Goal: Task Accomplishment & Management: Complete application form

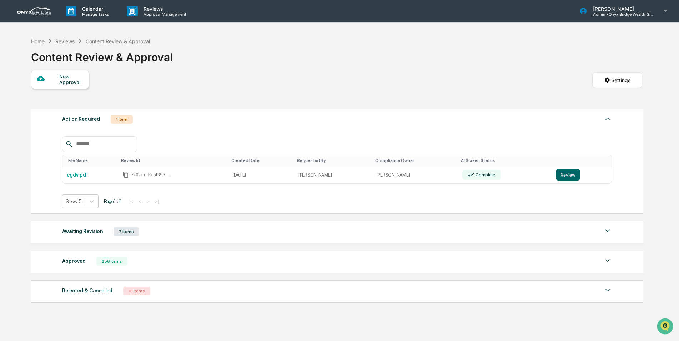
click at [161, 292] on div "Rejected & Cancelled 13 Items" at bounding box center [337, 291] width 550 height 10
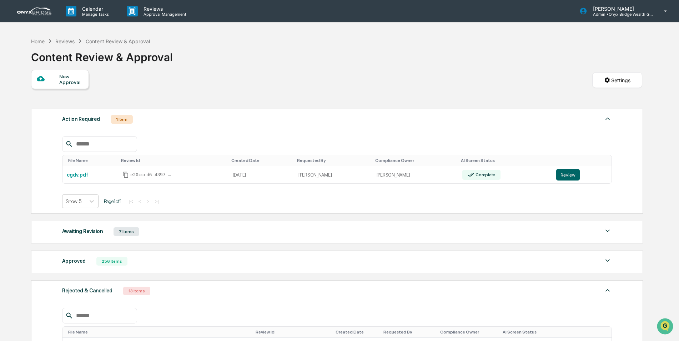
click at [80, 235] on div "Awaiting Revision" at bounding box center [82, 230] width 41 height 9
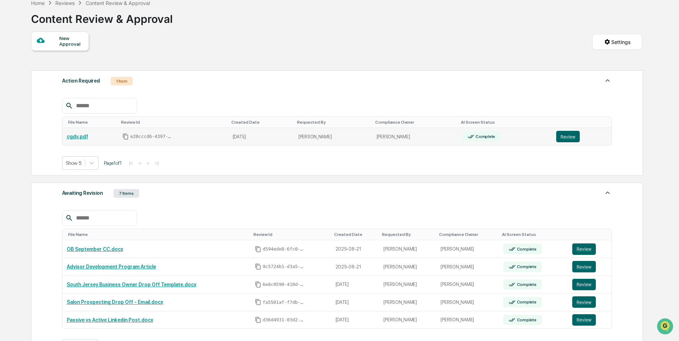
scroll to position [71, 0]
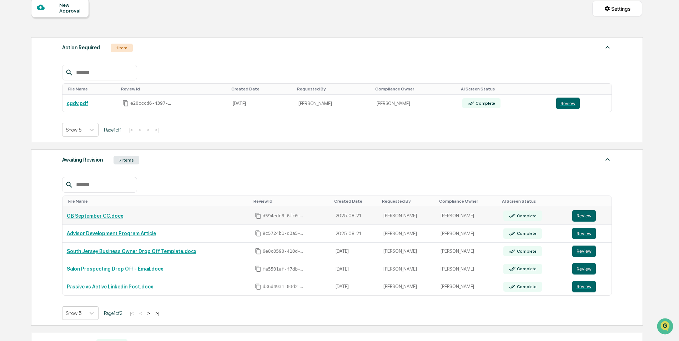
click at [103, 220] on td "OB September CC.docx" at bounding box center [156, 216] width 188 height 18
click at [579, 215] on button "Review" at bounding box center [584, 215] width 24 height 11
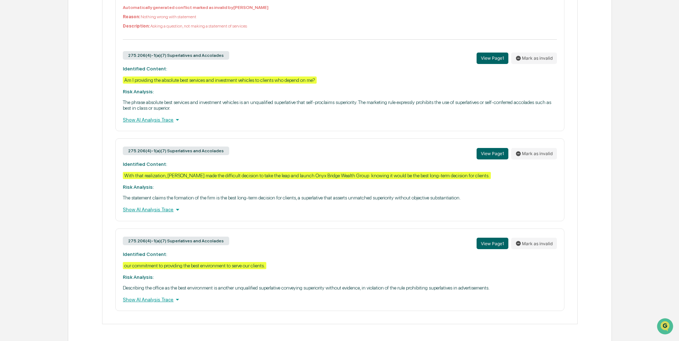
scroll to position [335, 0]
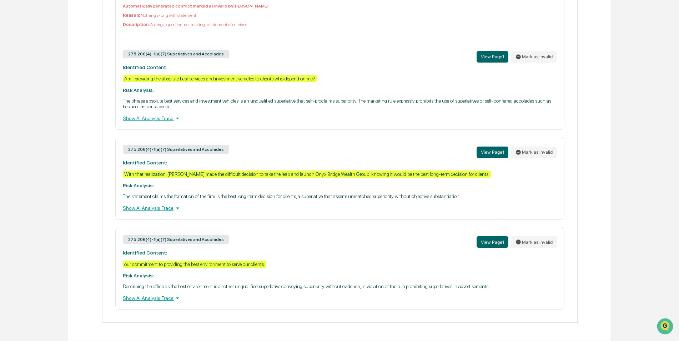
click at [364, 54] on div "275.206(4)-1(a)(7) Superlatives and Accolades View Page 1 Mark as invalid" at bounding box center [340, 56] width 434 height 15
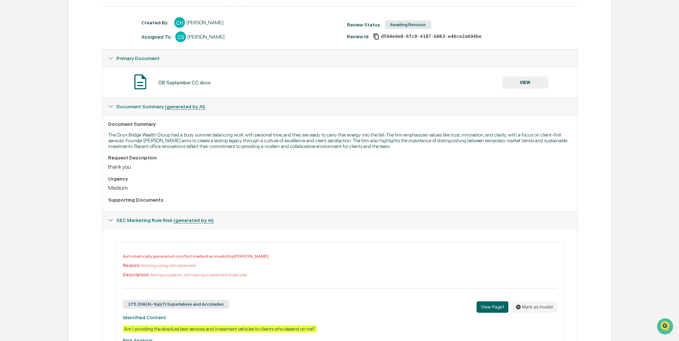
scroll to position [0, 0]
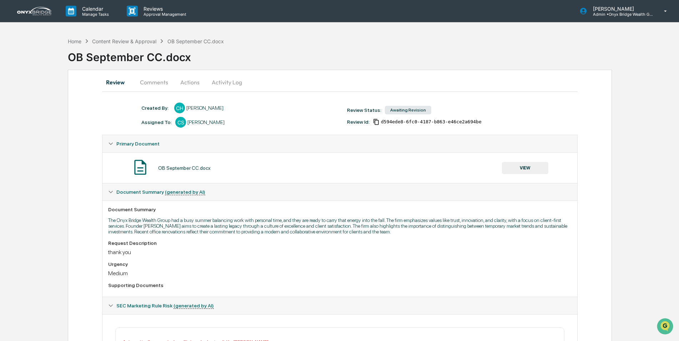
click at [224, 82] on button "Activity Log" at bounding box center [227, 82] width 42 height 17
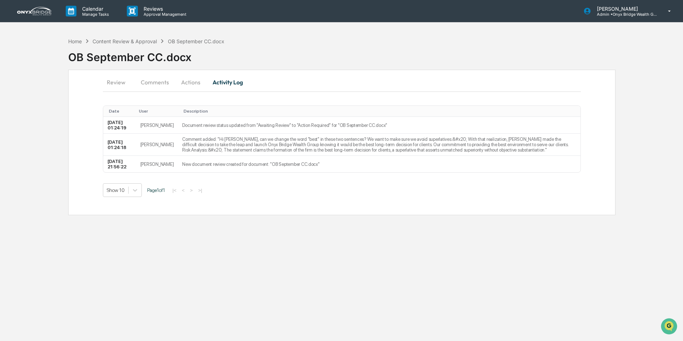
click at [188, 85] on button "Actions" at bounding box center [191, 82] width 32 height 17
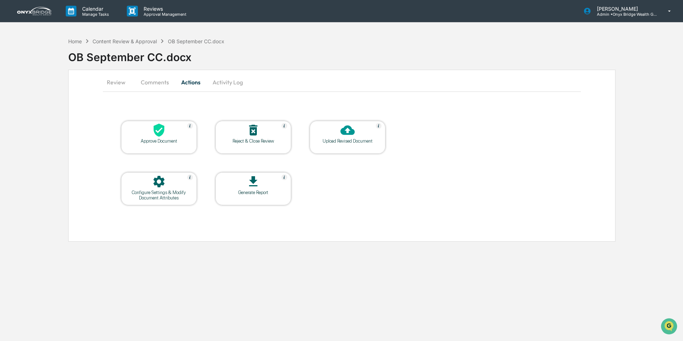
click at [341, 142] on div "Upload Revised Document" at bounding box center [347, 140] width 64 height 5
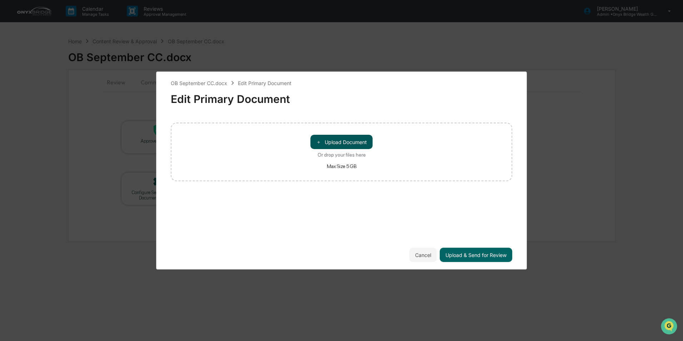
click at [341, 142] on button "＋ Upload Document" at bounding box center [341, 142] width 62 height 14
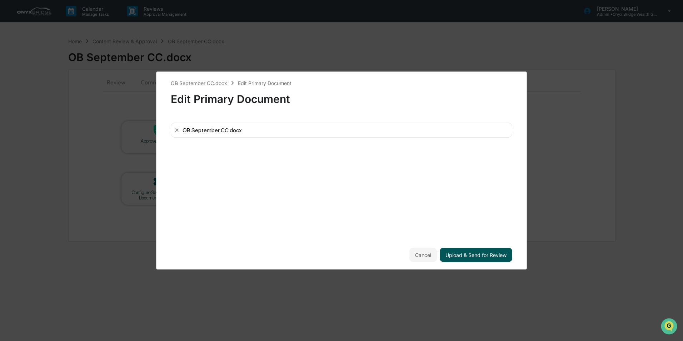
click at [475, 256] on button "Upload & Send for Review" at bounding box center [475, 254] width 72 height 14
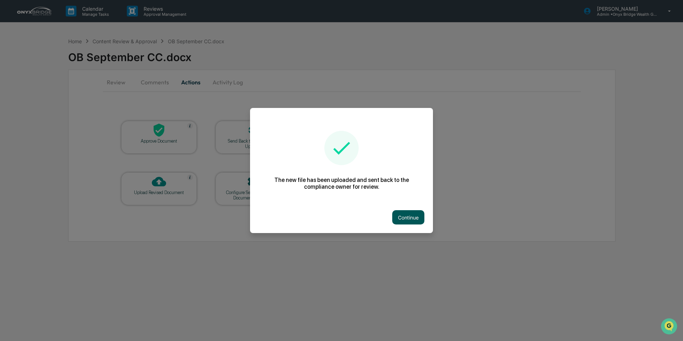
click at [412, 216] on button "Continue" at bounding box center [408, 217] width 32 height 14
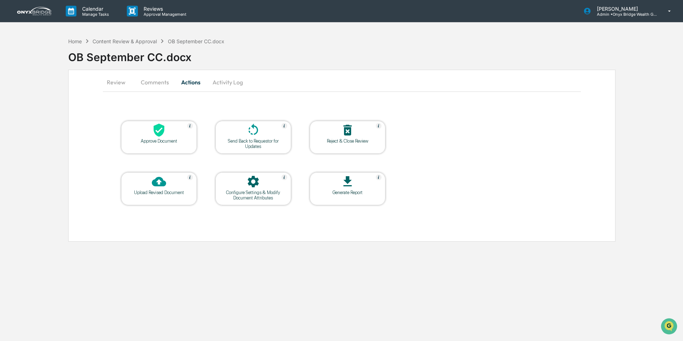
click at [124, 81] on button "Review" at bounding box center [119, 82] width 32 height 17
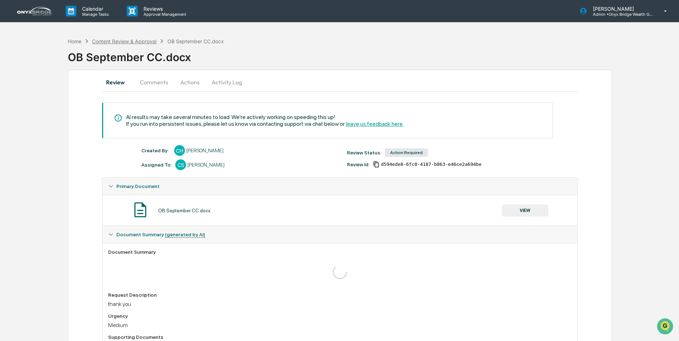
click at [136, 42] on div "Content Review & Approval" at bounding box center [124, 41] width 64 height 6
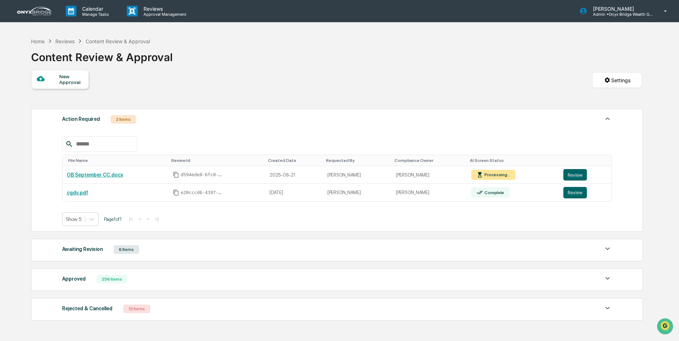
click at [109, 247] on div "Awaiting Revision 6 Items" at bounding box center [337, 249] width 550 height 10
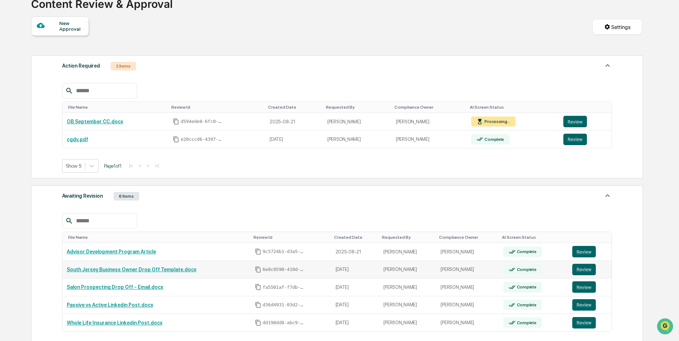
scroll to position [71, 0]
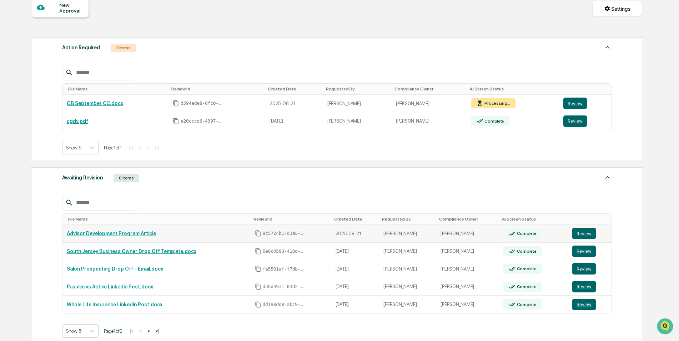
click at [136, 232] on link "Advisor Development Program Article" at bounding box center [111, 233] width 89 height 6
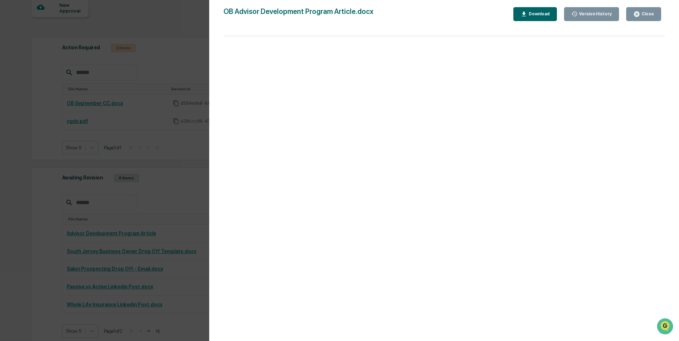
click at [158, 196] on div "Version History 08/21/2025, 07:12 PM Cassidy Horniak OB Advisor Development Pro…" at bounding box center [339, 170] width 679 height 341
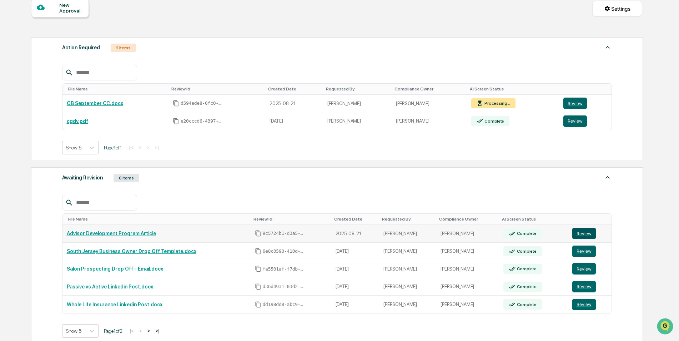
click at [582, 231] on button "Review" at bounding box center [584, 232] width 24 height 11
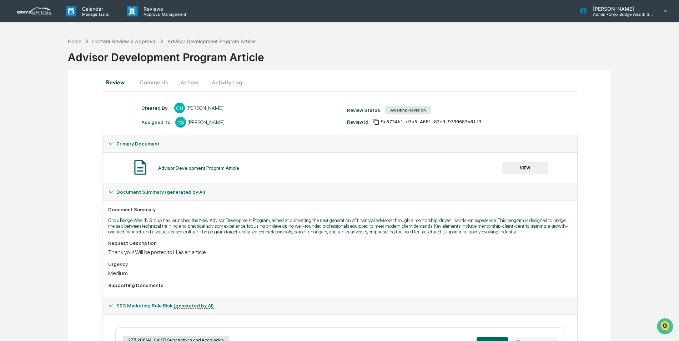
click at [217, 86] on button "Activity Log" at bounding box center [227, 82] width 42 height 17
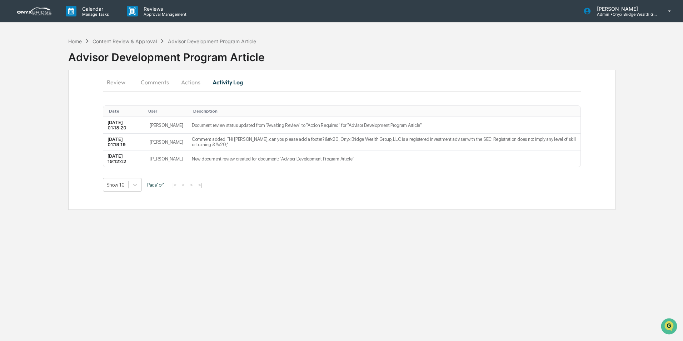
click at [191, 84] on button "Actions" at bounding box center [191, 82] width 32 height 17
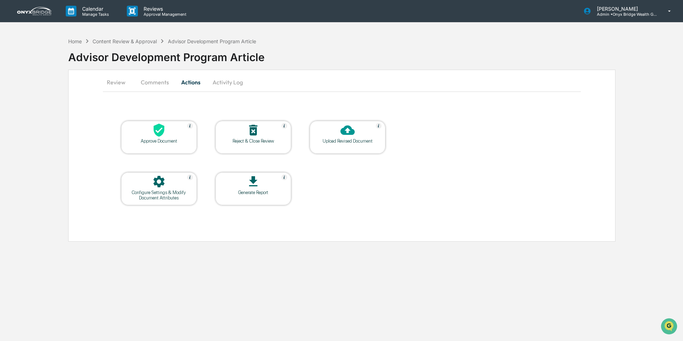
click at [151, 86] on button "Comments" at bounding box center [155, 82] width 40 height 17
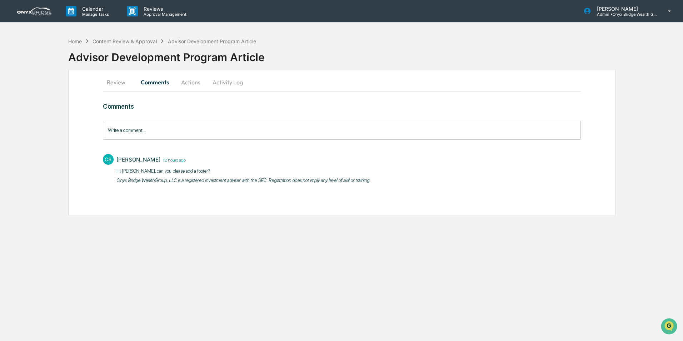
click at [116, 75] on button "Review" at bounding box center [119, 82] width 32 height 17
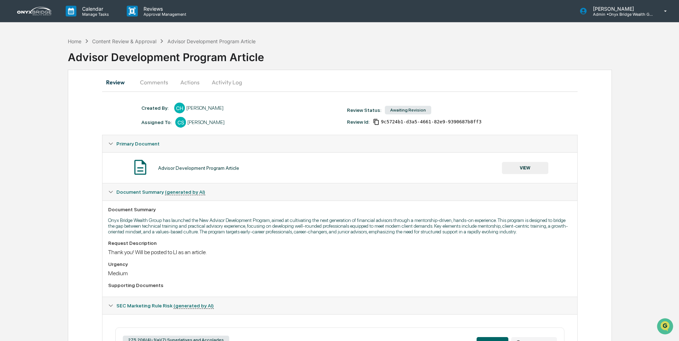
click at [220, 85] on button "Activity Log" at bounding box center [227, 82] width 42 height 17
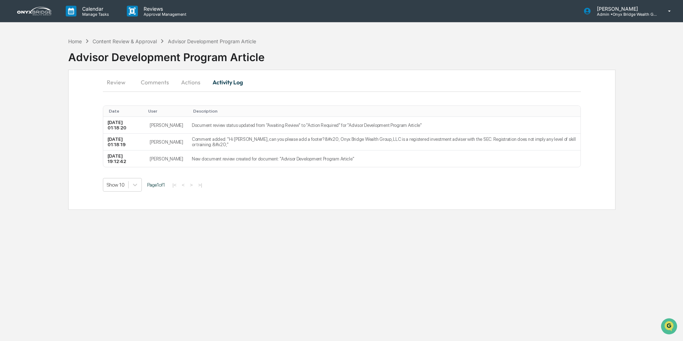
click at [190, 84] on button "Actions" at bounding box center [191, 82] width 32 height 17
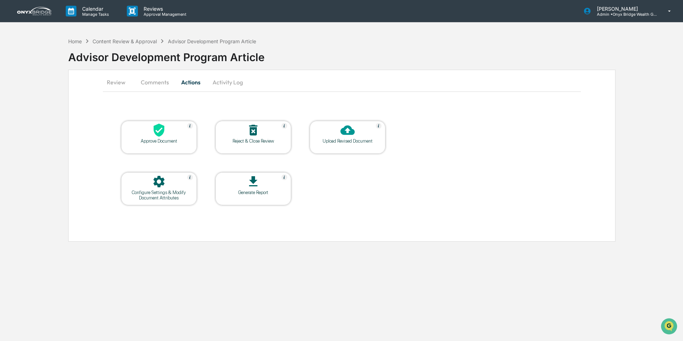
click at [359, 139] on div "Upload Revised Document" at bounding box center [347, 140] width 64 height 5
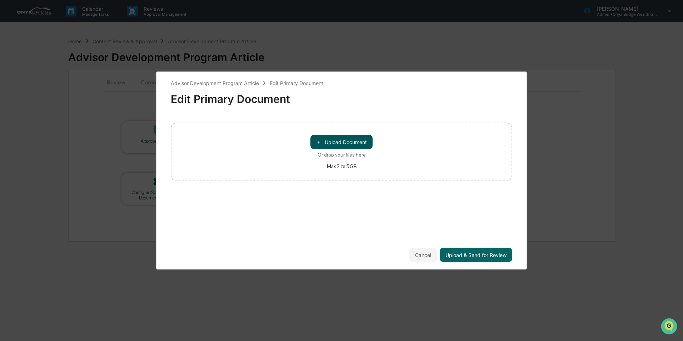
click at [358, 142] on button "＋ Upload Document" at bounding box center [341, 142] width 62 height 14
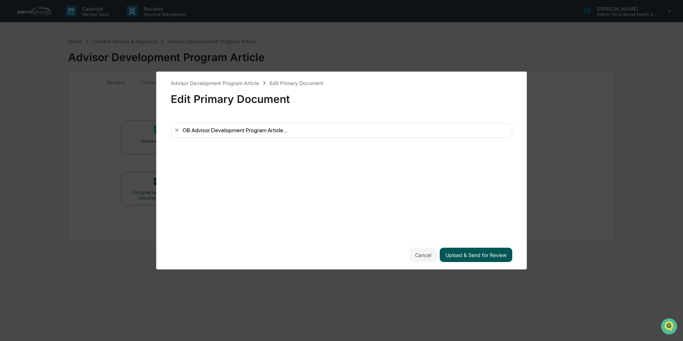
click at [481, 257] on button "Upload & Send for Review" at bounding box center [475, 254] width 72 height 14
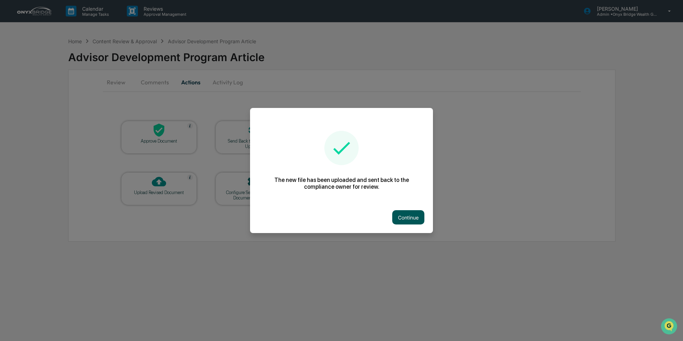
click at [415, 211] on button "Continue" at bounding box center [408, 217] width 32 height 14
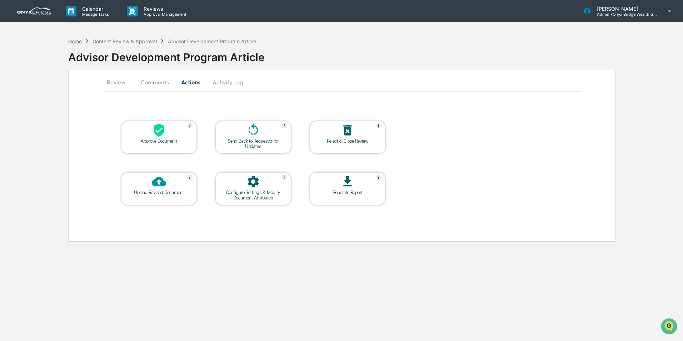
click at [78, 43] on div "Home" at bounding box center [75, 41] width 14 height 6
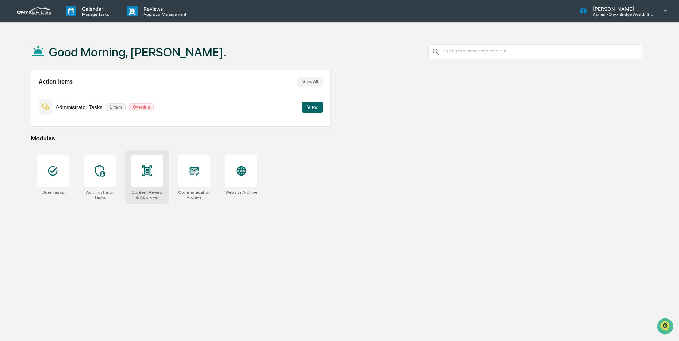
click at [160, 180] on div at bounding box center [147, 171] width 32 height 32
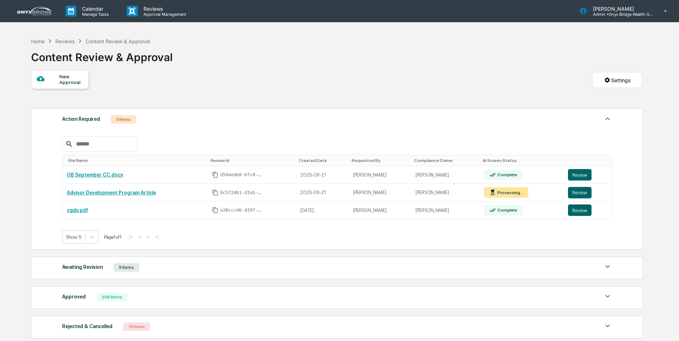
click at [66, 79] on div "New Approval" at bounding box center [71, 79] width 24 height 11
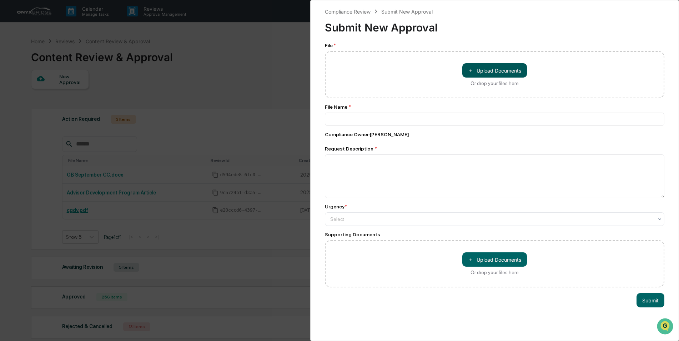
click at [488, 74] on button "＋ Upload Documents" at bounding box center [494, 70] width 65 height 14
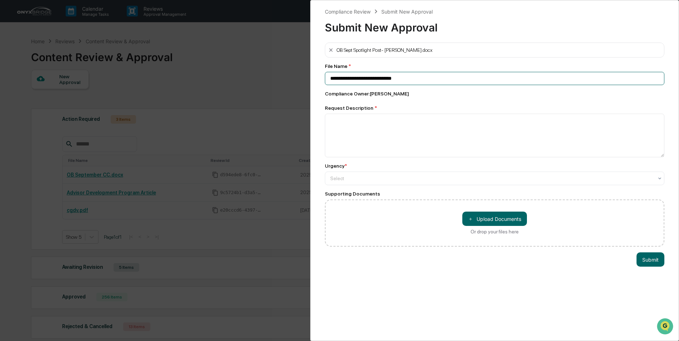
click at [347, 78] on input "**********" at bounding box center [494, 78] width 339 height 13
drag, startPoint x: 351, startPoint y: 79, endPoint x: 328, endPoint y: 81, distance: 22.6
click at [328, 81] on input "**********" at bounding box center [494, 78] width 339 height 13
click at [403, 78] on input "**********" at bounding box center [494, 78] width 339 height 13
type input "**********"
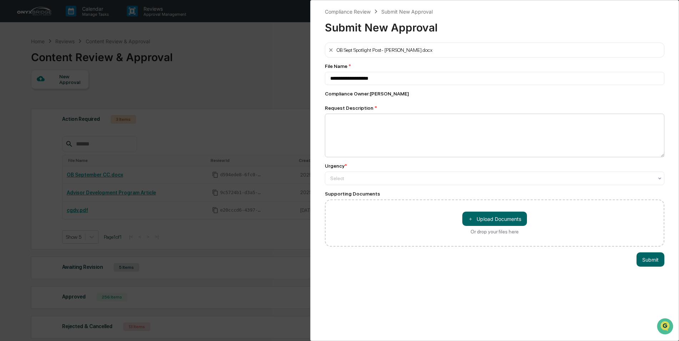
drag, startPoint x: 369, startPoint y: 112, endPoint x: 369, endPoint y: 119, distance: 7.1
click at [369, 115] on div "Request Description *" at bounding box center [494, 131] width 339 height 52
click at [369, 119] on textarea at bounding box center [494, 136] width 339 height 44
type textarea "**********"
click at [359, 184] on div "Select" at bounding box center [494, 178] width 339 height 14
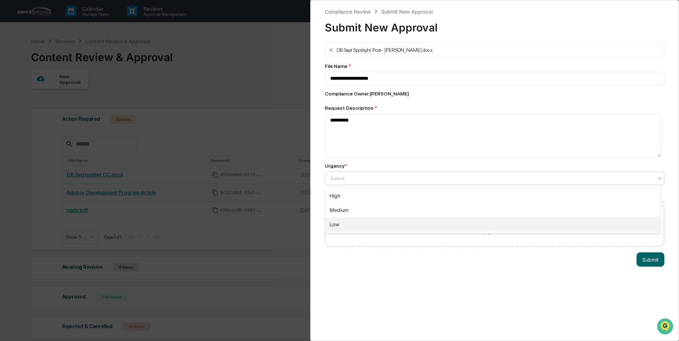
click at [355, 220] on div "Low" at bounding box center [492, 224] width 335 height 14
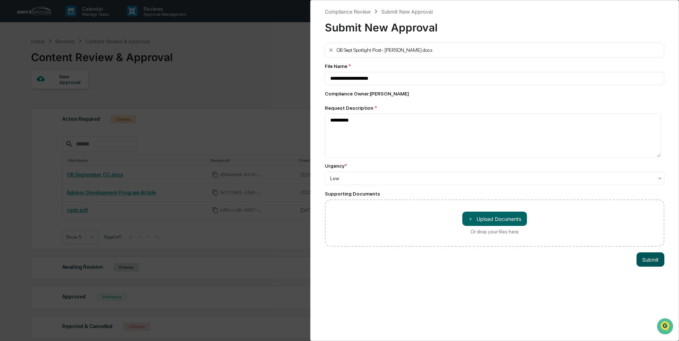
click at [637, 256] on button "Submit" at bounding box center [651, 259] width 28 height 14
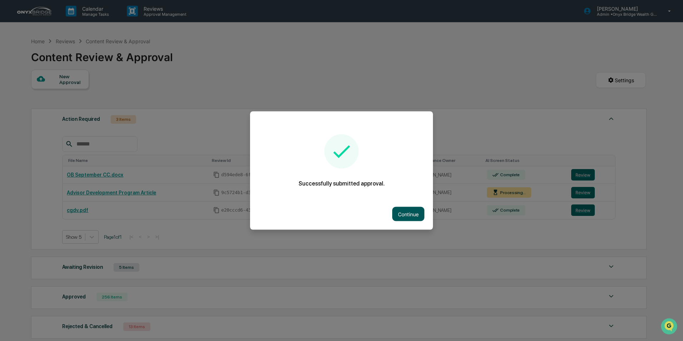
click at [411, 212] on button "Continue" at bounding box center [408, 214] width 32 height 14
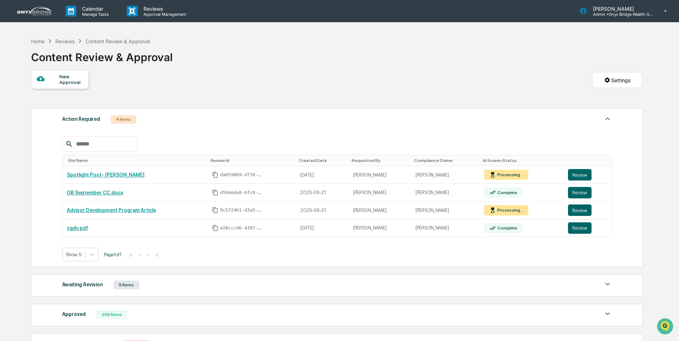
click at [328, 79] on div "New Approval Settings" at bounding box center [336, 87] width 611 height 35
